Goal: Unclear

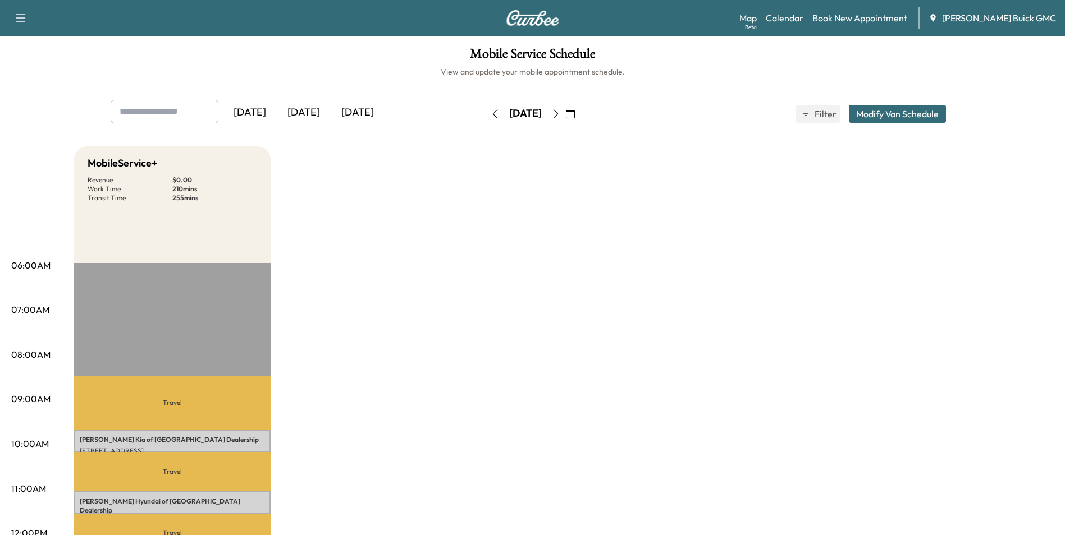
click at [560, 113] on icon "button" at bounding box center [555, 113] width 9 height 9
